Goal: Task Accomplishment & Management: Use online tool/utility

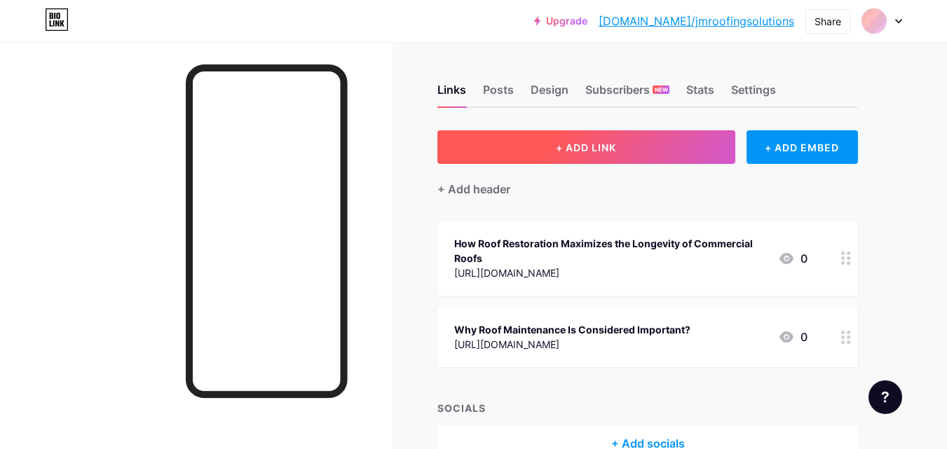
click at [577, 153] on button "+ ADD LINK" at bounding box center [586, 147] width 298 height 34
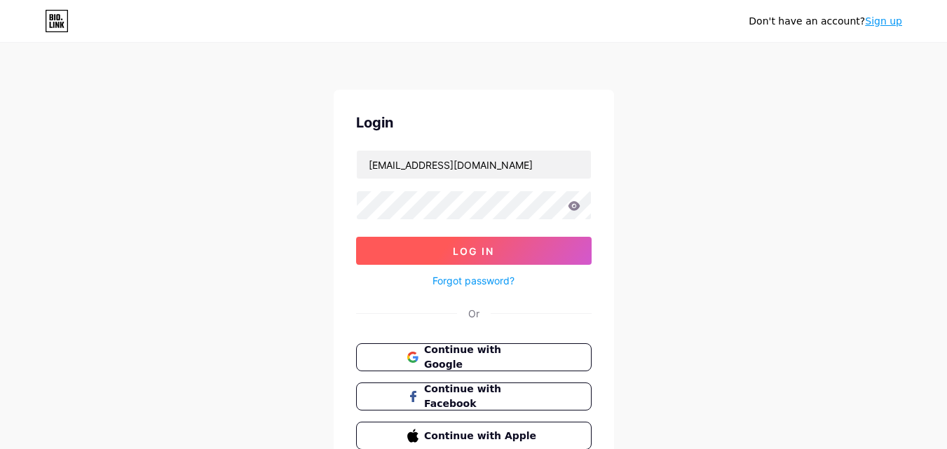
click at [502, 254] on button "Log In" at bounding box center [473, 251] width 235 height 28
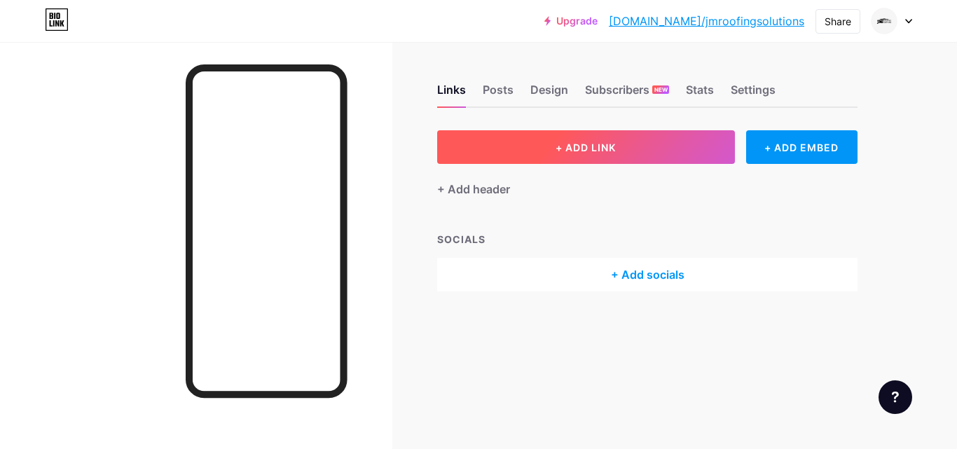
click at [627, 153] on button "+ ADD LINK" at bounding box center [586, 147] width 298 height 34
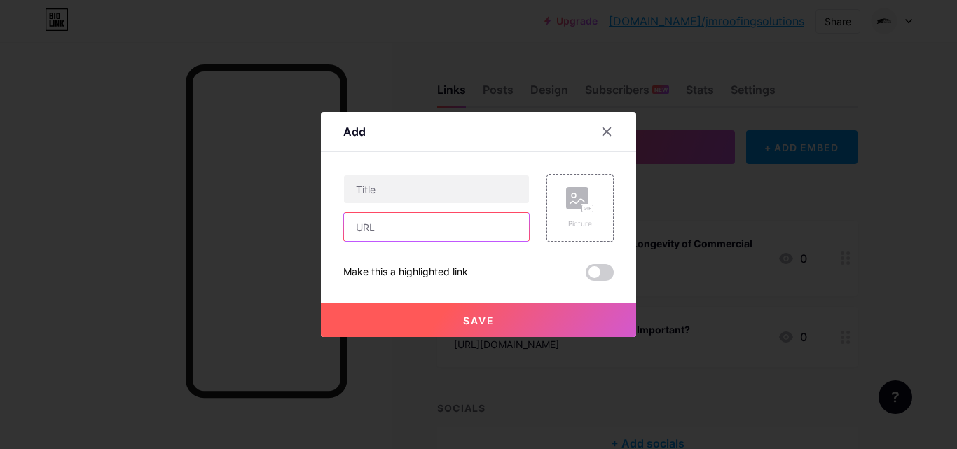
click at [377, 230] on input "text" at bounding box center [436, 227] width 185 height 28
paste input "[URL][DOMAIN_NAME]"
type input "[URL][DOMAIN_NAME]"
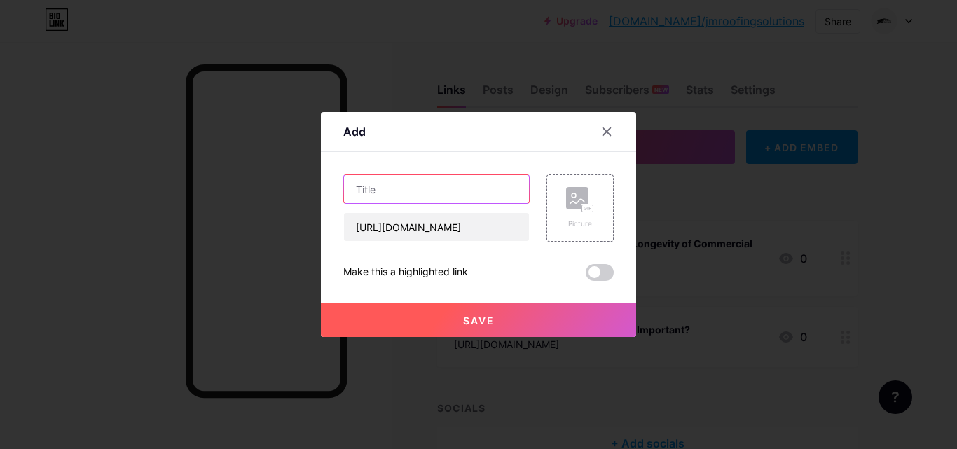
click at [393, 182] on input "text" at bounding box center [436, 189] width 185 height 28
click at [376, 188] on input "text" at bounding box center [436, 189] width 185 height 28
paste input "Explore the Benefits of Roof Restoration Services"
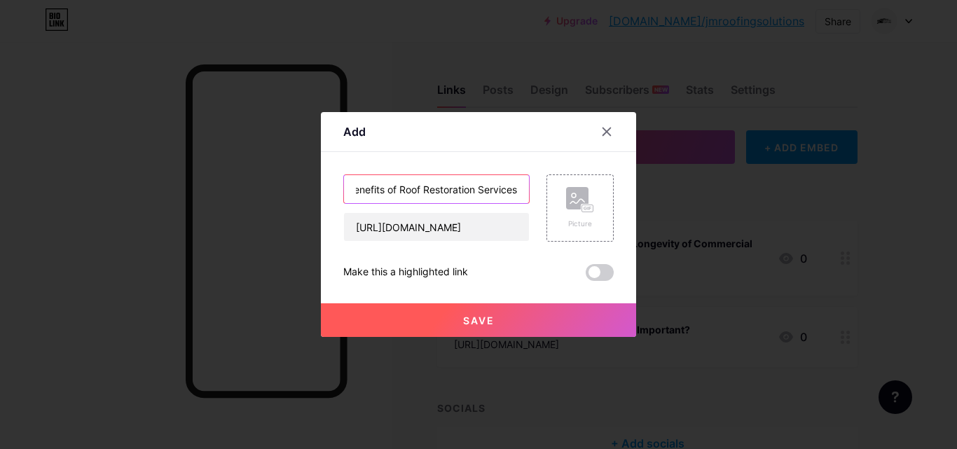
type input "Explore the Benefits of Roof Restoration Services"
click at [479, 323] on span "Save" at bounding box center [479, 321] width 32 height 12
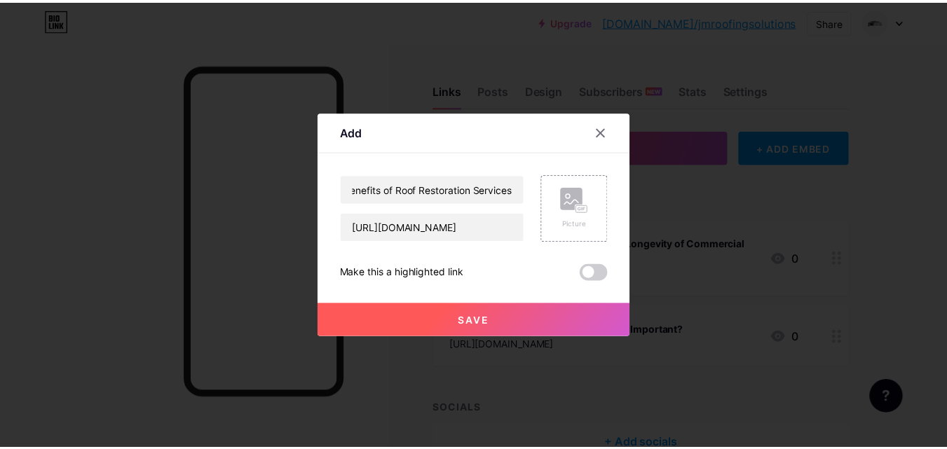
scroll to position [0, 0]
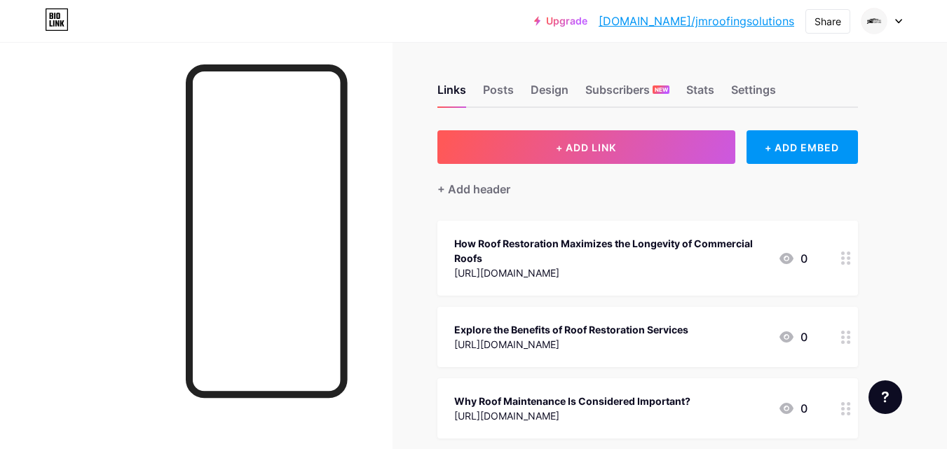
click at [767, 20] on link "[DOMAIN_NAME]/jmroofingsolutions" at bounding box center [697, 21] width 196 height 17
